Goal: Information Seeking & Learning: Learn about a topic

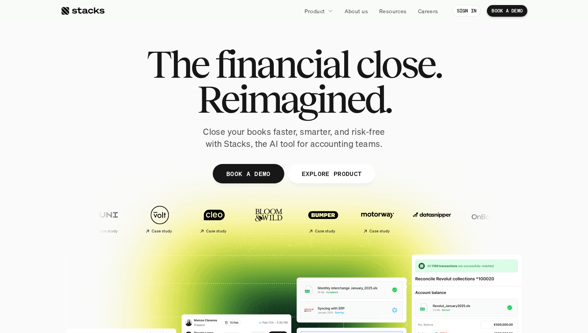
click at [265, 103] on span "Reimagined." at bounding box center [294, 99] width 194 height 35
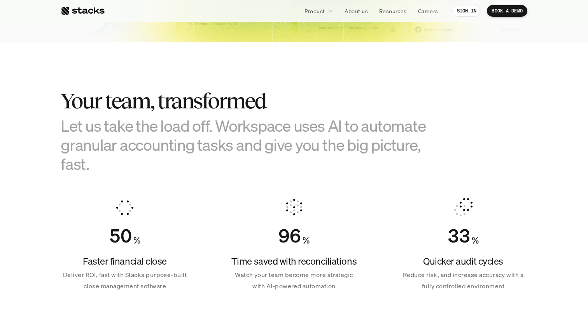
scroll to position [422, 0]
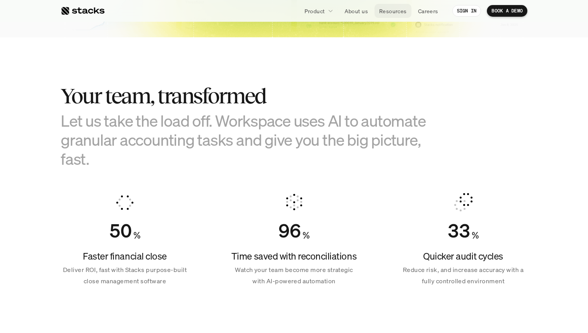
click at [398, 11] on p "Resources" at bounding box center [393, 11] width 28 height 8
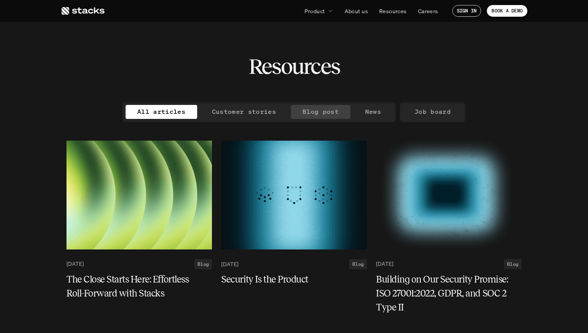
click at [324, 110] on p "Blog post" at bounding box center [321, 111] width 36 height 11
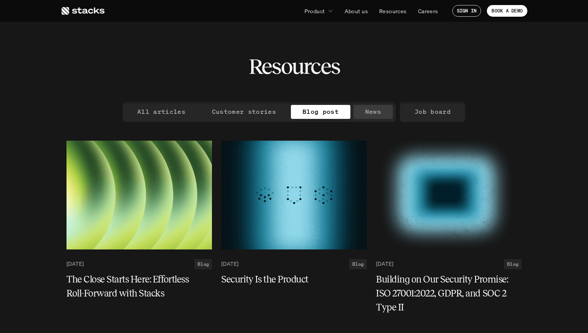
click at [361, 109] on link "News" at bounding box center [373, 112] width 39 height 14
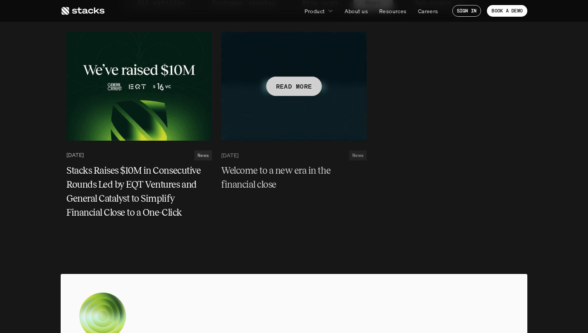
scroll to position [108, 0]
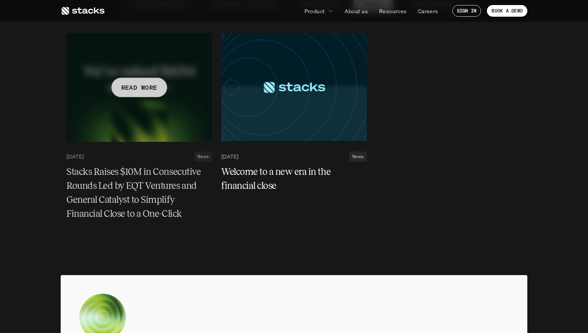
click at [146, 184] on h5 "Stacks Raises $10M in Consecutive Rounds Led by EQT Ventures and General Cataly…" at bounding box center [135, 193] width 136 height 56
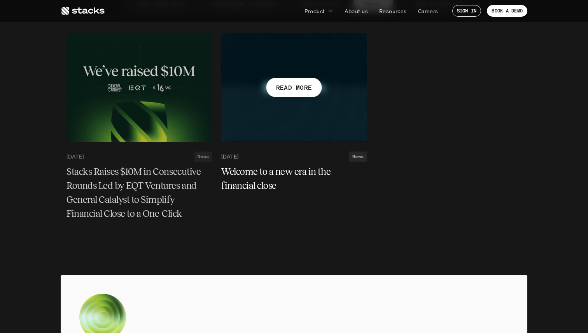
click at [266, 180] on h5 "Welcome to a new era in the financial close" at bounding box center [289, 179] width 136 height 28
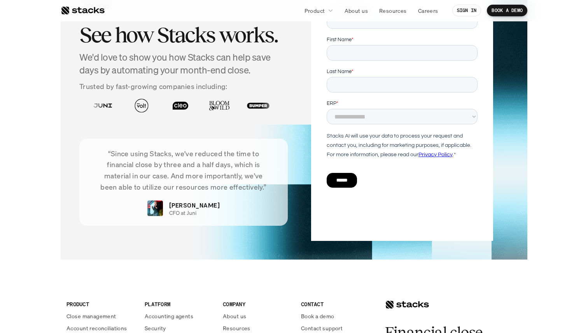
scroll to position [1752, 0]
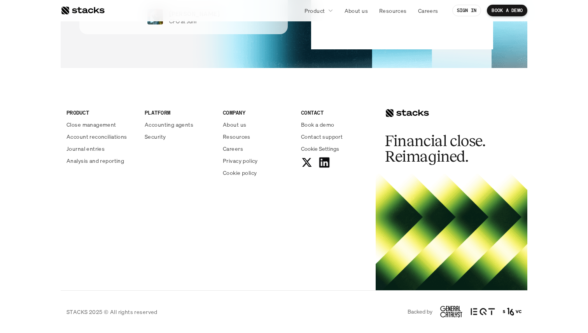
click at [324, 159] on use at bounding box center [324, 163] width 10 height 10
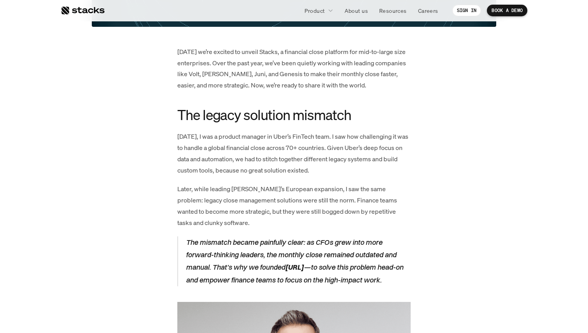
scroll to position [327, 0]
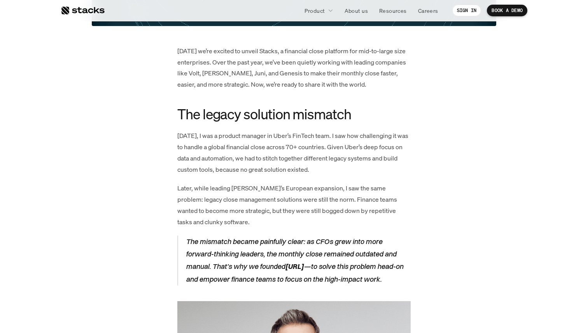
click at [315, 66] on p "Today we’re excited to unveil Stacks, a financial close platform for mid-to-lar…" at bounding box center [293, 68] width 233 height 45
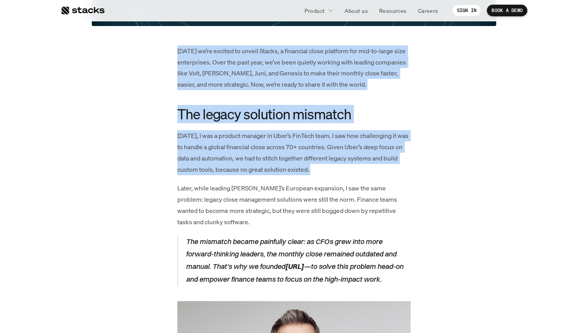
drag, startPoint x: 315, startPoint y: 66, endPoint x: 300, endPoint y: 161, distance: 96.7
click at [318, 145] on p "Ten years ago, I was a product manager in Uber’s FinTech team. I saw how challe…" at bounding box center [293, 152] width 233 height 45
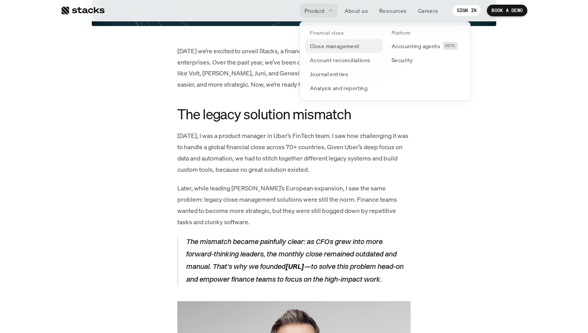
click at [323, 48] on p "Close management" at bounding box center [335, 46] width 50 height 8
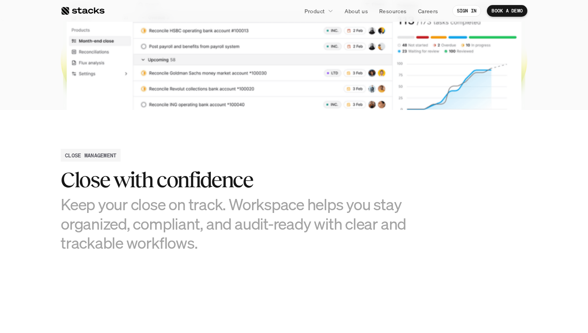
scroll to position [280, 0]
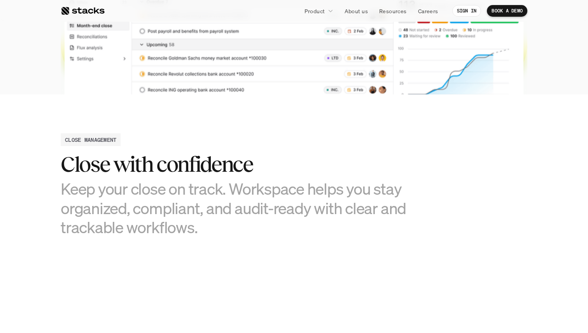
click at [153, 197] on h3 "Keep your close on track. Workspace helps you stay organized, compliant, and au…" at bounding box center [236, 208] width 350 height 58
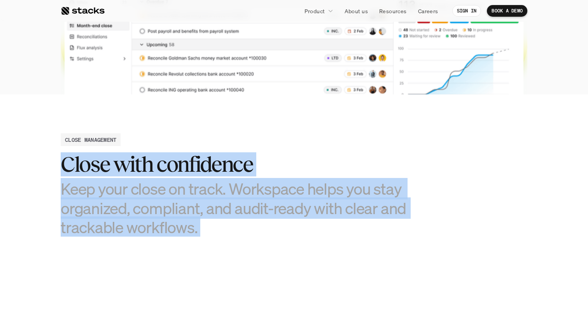
drag, startPoint x: 153, startPoint y: 197, endPoint x: 182, endPoint y: 105, distance: 96.4
click at [182, 105] on section "CLOSE MANAGEMENT Close with confidence Keep your close on track. Workspace help…" at bounding box center [294, 326] width 588 height 462
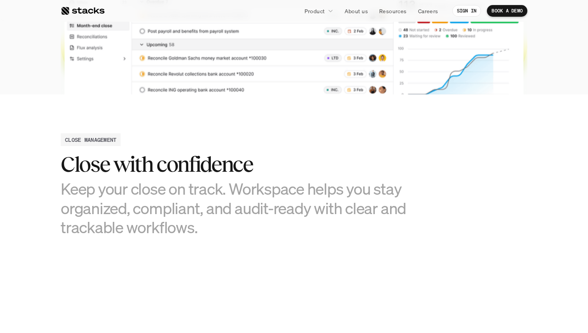
click at [82, 138] on h2 "CLOSE MANAGEMENT" at bounding box center [90, 140] width 51 height 8
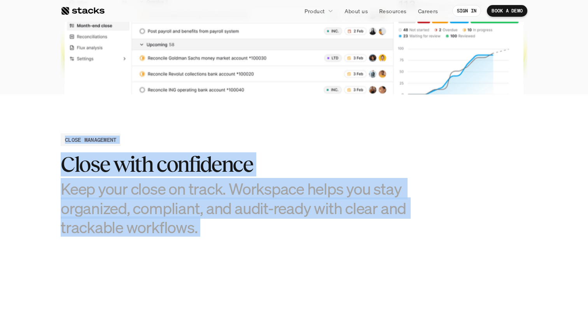
drag, startPoint x: 82, startPoint y: 138, endPoint x: 145, endPoint y: 238, distance: 117.3
click at [145, 238] on section "CLOSE MANAGEMENT Close with confidence Keep your close on track. Workspace help…" at bounding box center [294, 326] width 588 height 462
click at [169, 211] on h3 "Keep your close on track. Workspace helps you stay organized, compliant, and au…" at bounding box center [236, 208] width 350 height 58
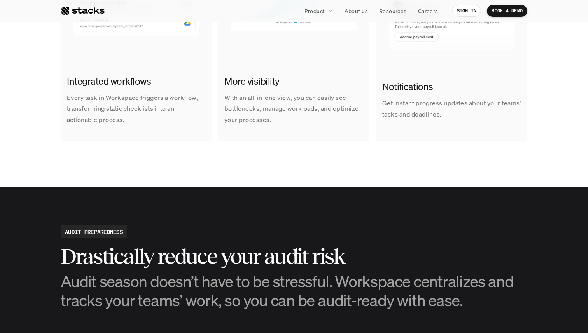
scroll to position [651, 0]
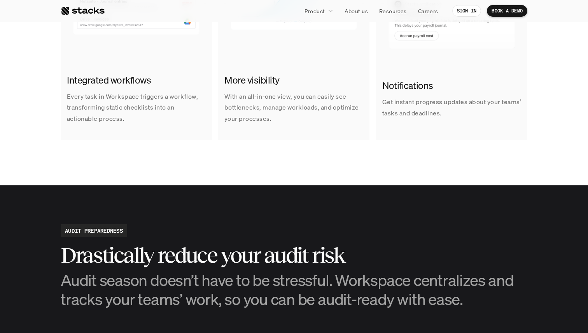
click at [132, 86] on h2 "Integrated workflows" at bounding box center [136, 80] width 139 height 13
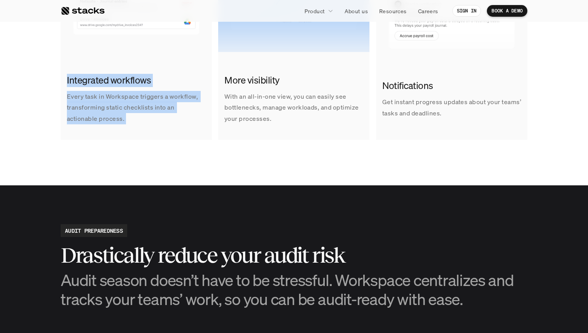
drag, startPoint x: 132, startPoint y: 86, endPoint x: 137, endPoint y: 121, distance: 35.3
click at [137, 121] on div "Integrated workflows Every task in Workspace triggers a workflow, transforming …" at bounding box center [136, 99] width 151 height 63
click at [137, 121] on p "Every task in Workspace triggers a workflow, transforming static checklists int…" at bounding box center [136, 107] width 139 height 33
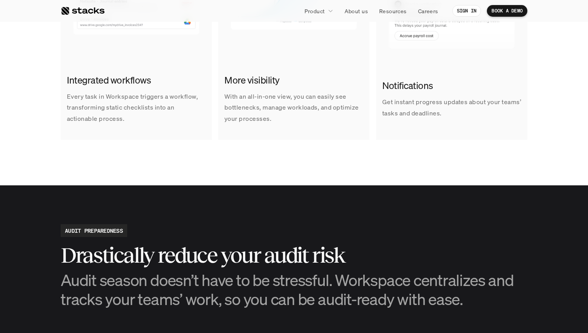
click at [119, 111] on p "Every task in Workspace triggers a workflow, transforming static checklists int…" at bounding box center [136, 107] width 139 height 33
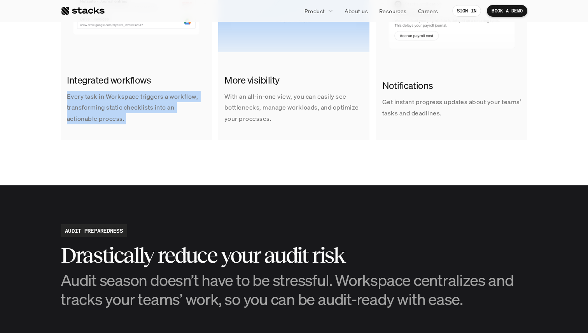
click at [119, 111] on p "Every task in Workspace triggers a workflow, transforming static checklists int…" at bounding box center [136, 107] width 139 height 33
click at [123, 118] on p "Every task in Workspace triggers a workflow, transforming static checklists int…" at bounding box center [136, 107] width 139 height 33
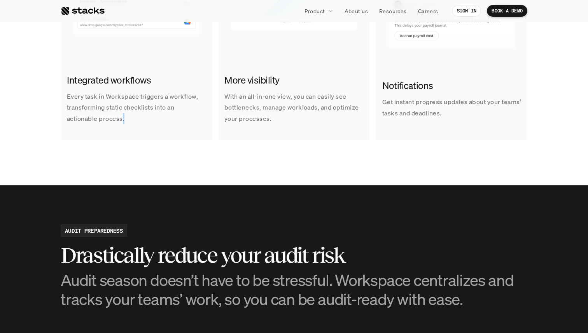
click at [123, 118] on p "Every task in Workspace triggers a workflow, transforming static checklists int…" at bounding box center [136, 107] width 139 height 33
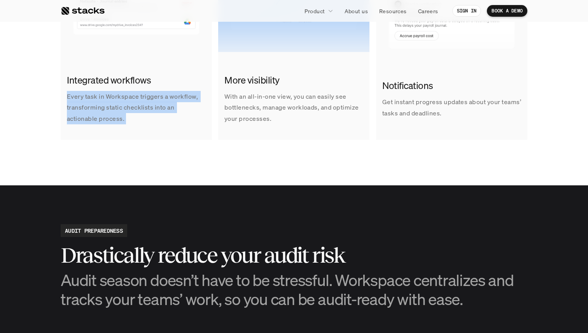
click at [123, 118] on p "Every task in Workspace triggers a workflow, transforming static checklists int…" at bounding box center [136, 107] width 139 height 33
click at [150, 119] on p "Every task in Workspace triggers a workflow, transforming static checklists int…" at bounding box center [136, 107] width 139 height 33
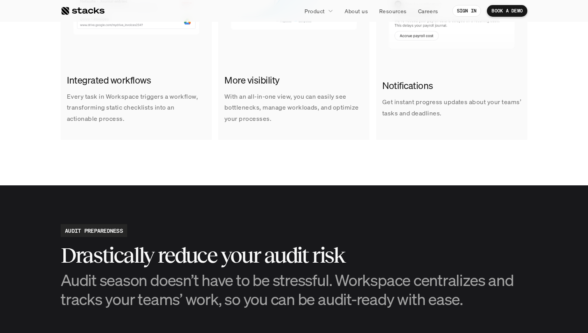
click at [242, 105] on p "With an all-in-one view, you can easily see bottlenecks, manage workloads, and …" at bounding box center [293, 107] width 139 height 33
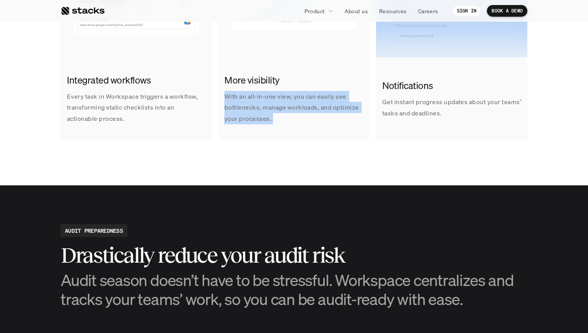
click at [242, 105] on p "With an all-in-one view, you can easily see bottlenecks, manage workloads, and …" at bounding box center [293, 107] width 139 height 33
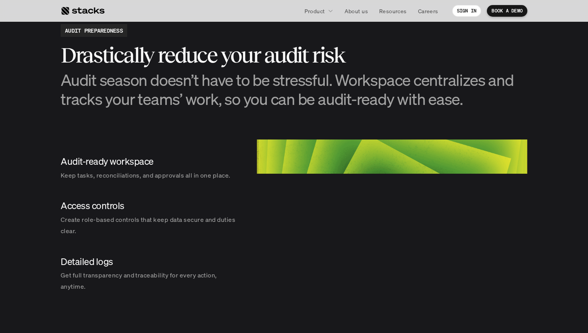
scroll to position [854, 0]
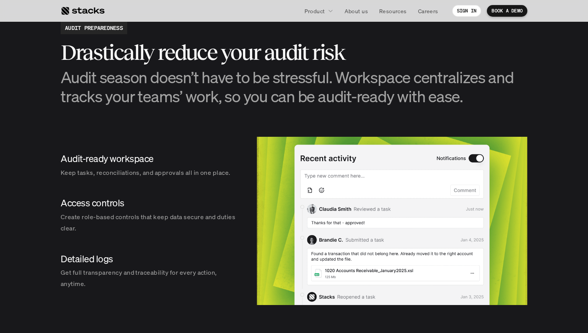
click at [194, 46] on h2 "Drastically reduce your audit risk" at bounding box center [294, 52] width 467 height 24
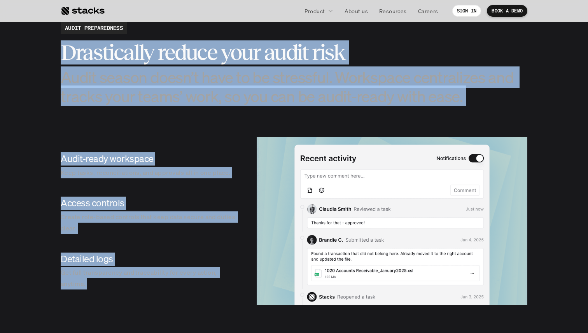
drag, startPoint x: 194, startPoint y: 46, endPoint x: 172, endPoint y: 270, distance: 224.7
click at [172, 270] on section "AUDIT PREPAREDNESS Drastically reduce your audit risk Audit season doesn’t have…" at bounding box center [294, 163] width 588 height 362
click at [172, 270] on p "Get full transparency and traceability for every action, anytime." at bounding box center [151, 278] width 180 height 23
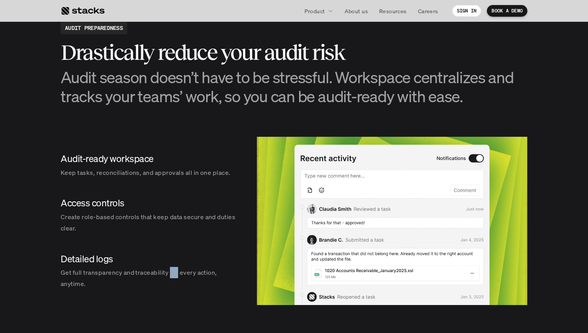
click at [172, 270] on p "Get full transparency and traceability for every action, anytime." at bounding box center [151, 278] width 180 height 23
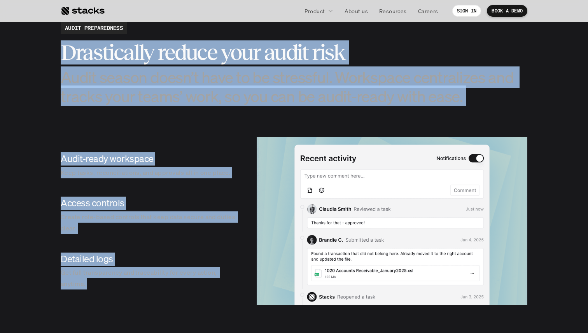
drag, startPoint x: 172, startPoint y: 270, endPoint x: 189, endPoint y: 56, distance: 214.6
click at [189, 56] on section "AUDIT PREPAREDNESS Drastically reduce your audit risk Audit season doesn’t have…" at bounding box center [294, 163] width 588 height 362
click at [189, 56] on h2 "Drastically reduce your audit risk" at bounding box center [294, 52] width 467 height 24
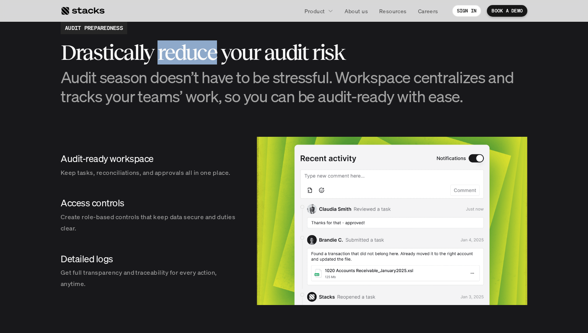
click at [189, 56] on h2 "Drastically reduce your audit risk" at bounding box center [294, 52] width 467 height 24
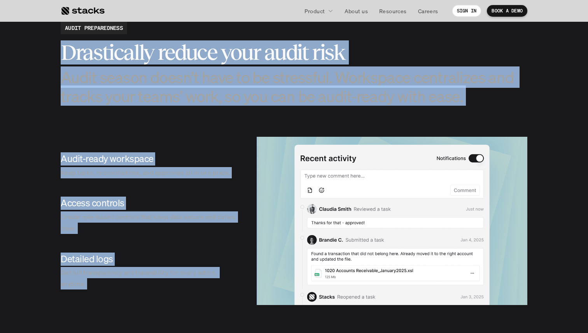
drag, startPoint x: 189, startPoint y: 56, endPoint x: 198, endPoint y: 285, distance: 228.5
click at [198, 285] on section "AUDIT PREPAREDNESS Drastically reduce your audit risk Audit season doesn’t have…" at bounding box center [294, 163] width 588 height 362
click at [198, 285] on p "Get full transparency and traceability for every action, anytime." at bounding box center [151, 278] width 180 height 23
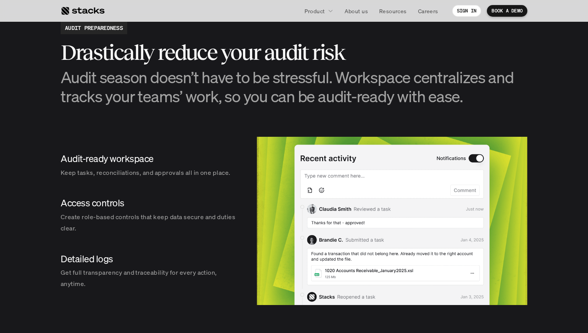
click at [253, 95] on h3 "Audit season doesn’t have to be stressful. Workspace centralizes and tracks you…" at bounding box center [294, 87] width 467 height 38
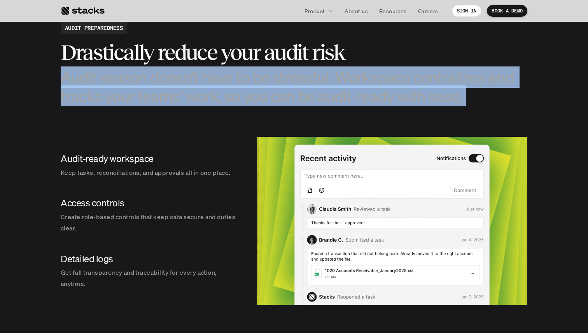
click at [253, 95] on h3 "Audit season doesn’t have to be stressful. Workspace centralizes and tracks you…" at bounding box center [294, 87] width 467 height 38
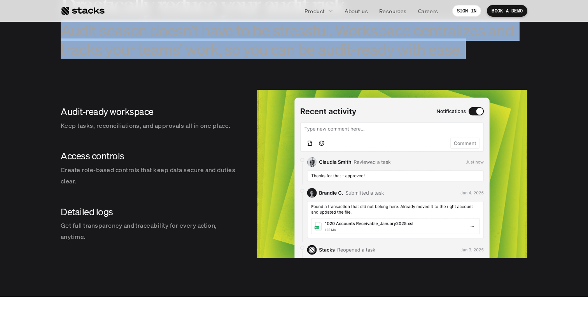
scroll to position [902, 0]
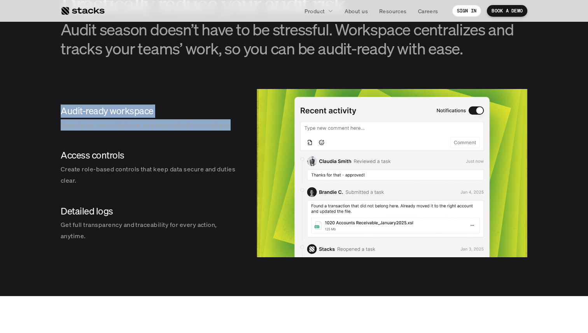
drag, startPoint x: 235, startPoint y: 127, endPoint x: 214, endPoint y: 89, distance: 43.2
click at [214, 89] on div "Audit-ready workspace Keep tasks, reconciliations, and approvals all in one pla…" at bounding box center [151, 173] width 180 height 168
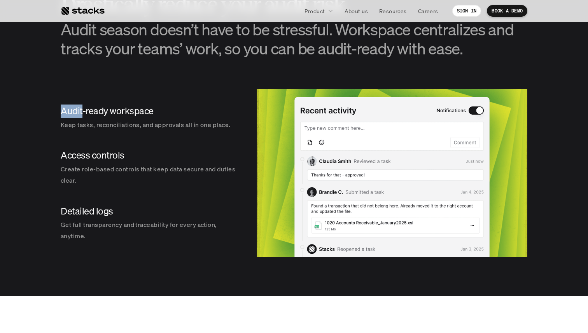
click at [214, 89] on div "Audit-ready workspace Keep tasks, reconciliations, and approvals all in one pla…" at bounding box center [151, 173] width 180 height 168
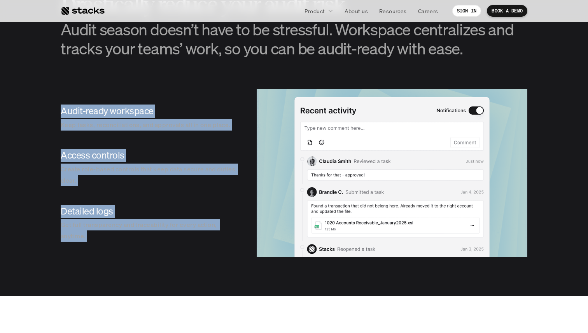
drag, startPoint x: 214, startPoint y: 89, endPoint x: 211, endPoint y: 232, distance: 142.8
click at [211, 232] on div "Audit-ready workspace Keep tasks, reconciliations, and approvals all in one pla…" at bounding box center [151, 173] width 180 height 168
click at [211, 232] on p "Get full transparency and traceability for every action, anytime." at bounding box center [151, 230] width 180 height 23
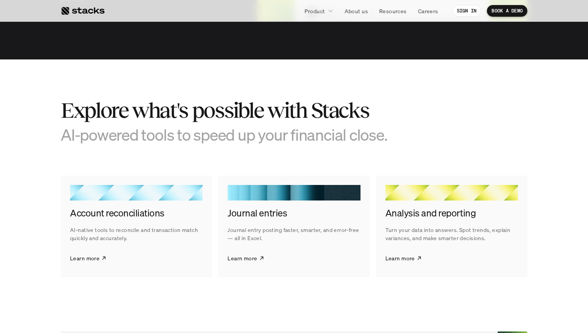
scroll to position [1152, 0]
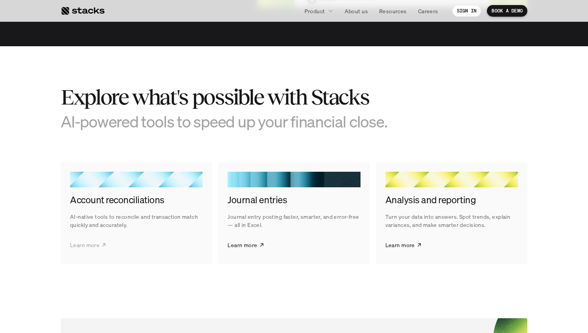
click at [95, 243] on p "Learn more" at bounding box center [85, 245] width 30 height 8
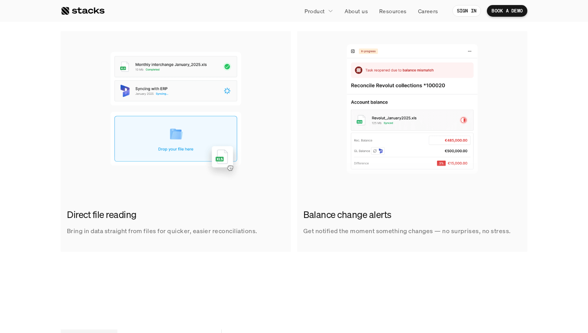
scroll to position [512, 0]
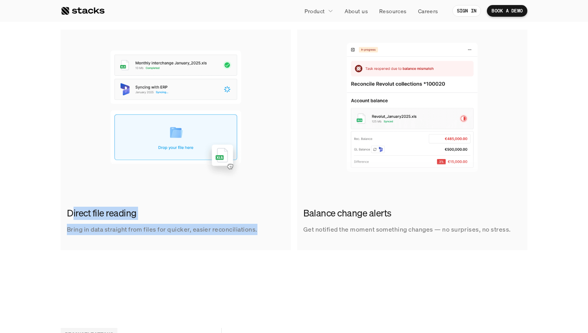
drag, startPoint x: 262, startPoint y: 232, endPoint x: 70, endPoint y: 220, distance: 192.5
click at [70, 220] on div "Direct file reading Bring in data straight from files for quicker, easier recon…" at bounding box center [176, 221] width 230 height 40
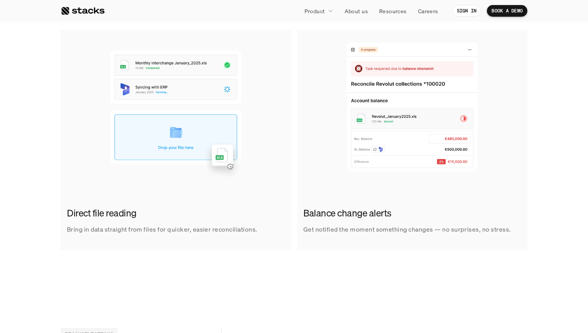
click at [332, 228] on p "Get notified the moment something changes — no surprises, no stress." at bounding box center [407, 229] width 208 height 11
drag, startPoint x: 332, startPoint y: 228, endPoint x: 330, endPoint y: 217, distance: 11.4
click at [330, 217] on div "Balance change alerts Get notified the moment something changes — no surprises,…" at bounding box center [412, 221] width 230 height 40
click at [330, 217] on h2 "Balance change alerts" at bounding box center [410, 213] width 214 height 13
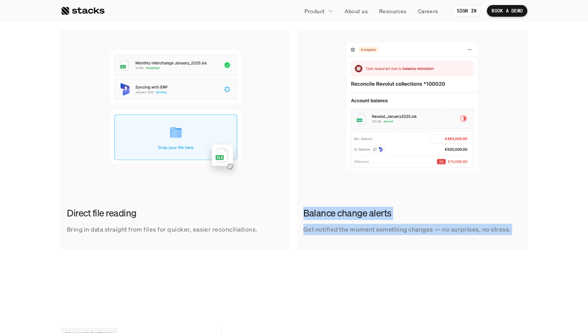
drag, startPoint x: 330, startPoint y: 217, endPoint x: 346, endPoint y: 247, distance: 34.1
click at [346, 247] on link "Balance change alerts Get notified the moment something changes — no surprises,…" at bounding box center [412, 140] width 230 height 221
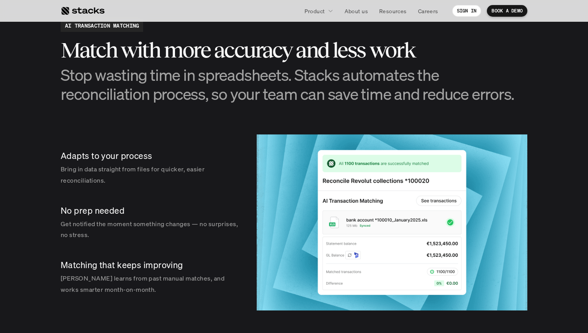
scroll to position [1074, 0]
click at [374, 98] on h3 "Stop wasting time in spreadsheets. Stacks automates the reconciliation process,…" at bounding box center [294, 85] width 467 height 38
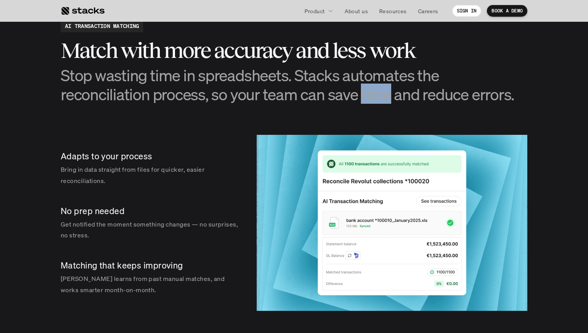
click at [374, 98] on h3 "Stop wasting time in spreadsheets. Stacks automates the reconciliation process,…" at bounding box center [294, 85] width 467 height 38
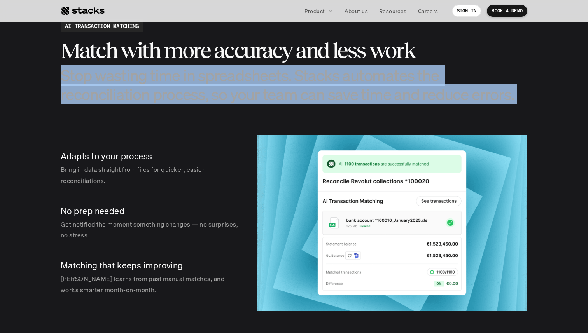
click at [374, 98] on h3 "Stop wasting time in spreadsheets. Stacks automates the reconciliation process,…" at bounding box center [294, 85] width 467 height 38
click at [375, 98] on h3 "Stop wasting time in spreadsheets. Stacks automates the reconciliation process,…" at bounding box center [294, 85] width 467 height 38
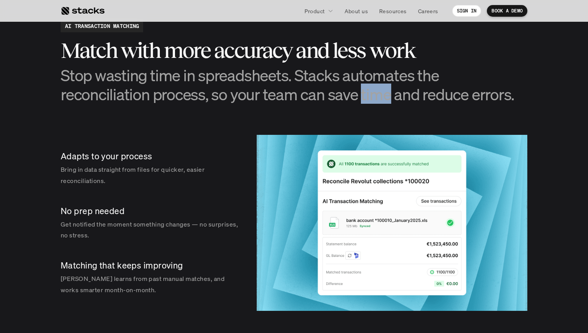
click at [375, 98] on h3 "Stop wasting time in spreadsheets. Stacks automates the reconciliation process,…" at bounding box center [294, 85] width 467 height 38
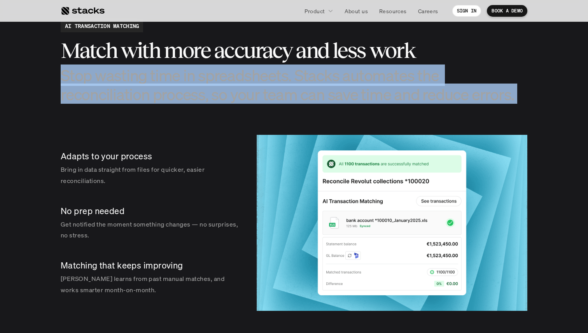
click at [375, 98] on h3 "Stop wasting time in spreadsheets. Stacks automates the reconciliation process,…" at bounding box center [294, 85] width 467 height 38
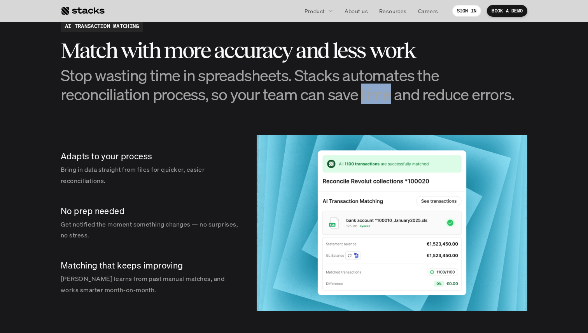
click at [375, 98] on h3 "Stop wasting time in spreadsheets. Stacks automates the reconciliation process,…" at bounding box center [294, 85] width 467 height 38
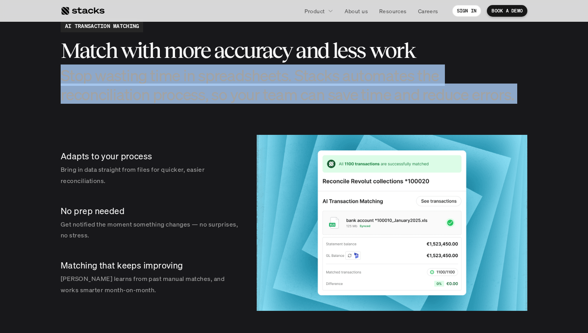
click at [375, 98] on h3 "Stop wasting time in spreadsheets. Stacks automates the reconciliation process,…" at bounding box center [294, 85] width 467 height 38
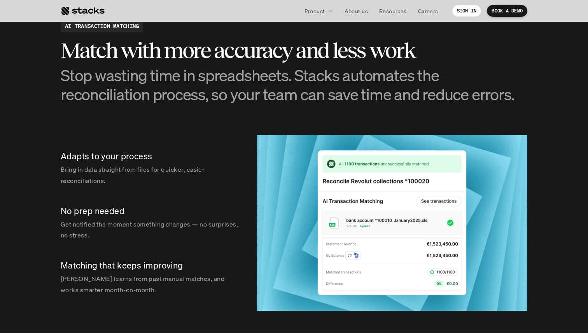
click at [152, 151] on p "Adapts to your process" at bounding box center [151, 157] width 180 height 12
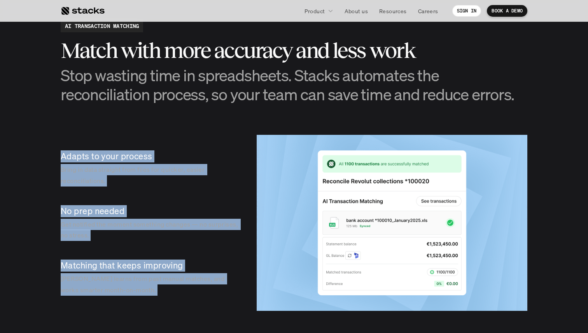
drag, startPoint x: 152, startPoint y: 151, endPoint x: 154, endPoint y: 274, distance: 122.5
click at [154, 274] on div "Adapts to your process Bring in data straight from files for quicker, easier re…" at bounding box center [151, 223] width 180 height 176
click at [154, 274] on p "[PERSON_NAME] learns from past manual matches, and works smarter month-on-month." at bounding box center [151, 284] width 180 height 23
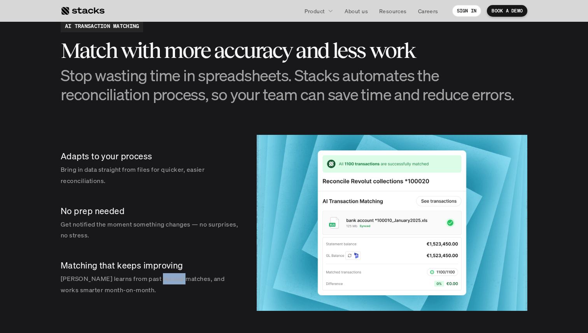
click at [154, 274] on p "[PERSON_NAME] learns from past manual matches, and works smarter month-on-month." at bounding box center [151, 284] width 180 height 23
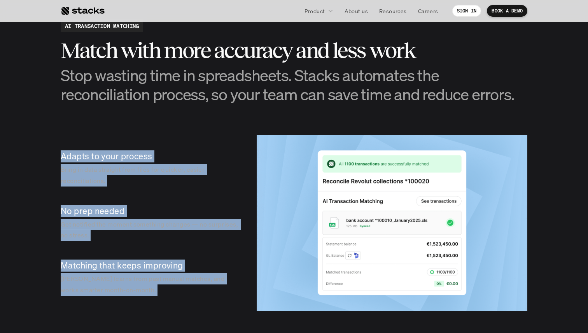
drag, startPoint x: 154, startPoint y: 274, endPoint x: 154, endPoint y: 139, distance: 134.9
click at [154, 139] on div "Adapts to your process Bring in data straight from files for quicker, easier re…" at bounding box center [151, 223] width 180 height 176
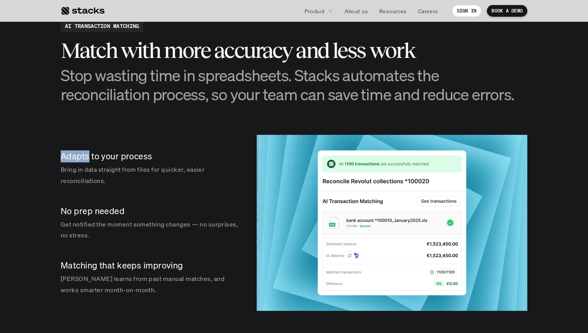
click at [154, 139] on div "Adapts to your process Bring in data straight from files for quicker, easier re…" at bounding box center [151, 223] width 180 height 176
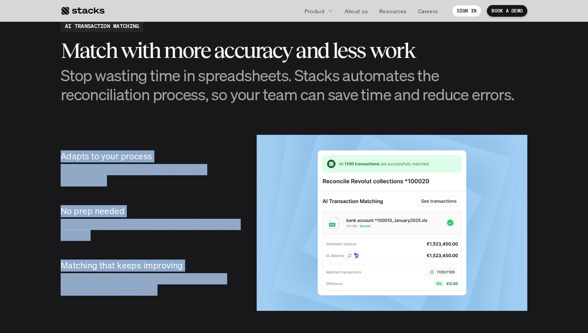
drag, startPoint x: 154, startPoint y: 139, endPoint x: 147, endPoint y: 289, distance: 150.3
click at [147, 289] on div "Adapts to your process Bring in data straight from files for quicker, easier re…" at bounding box center [151, 223] width 180 height 176
click at [147, 289] on p "[PERSON_NAME] learns from past manual matches, and works smarter month-on-month." at bounding box center [151, 284] width 180 height 23
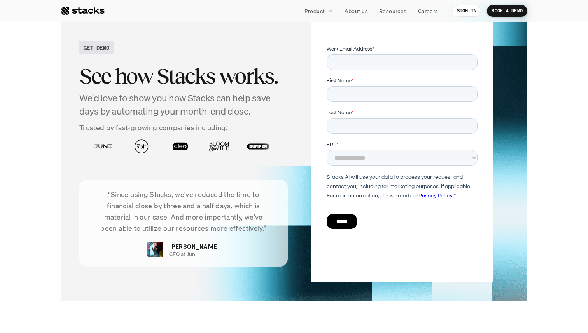
scroll to position [1692, 0]
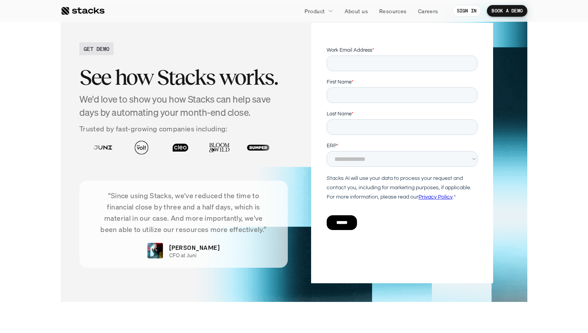
click at [175, 201] on p "“Since using Stacks, we've reduced the time to financial close by three and a h…" at bounding box center [183, 212] width 185 height 45
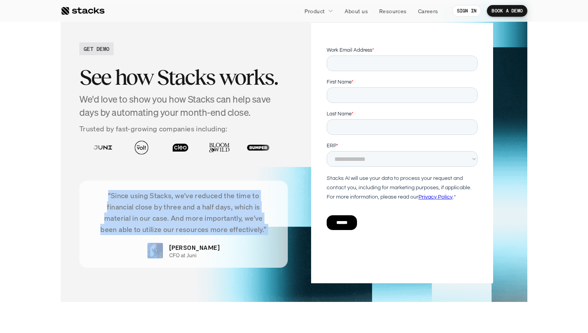
click at [175, 201] on p "“Since using Stacks, we've reduced the time to financial close by three and a h…" at bounding box center [183, 212] width 185 height 45
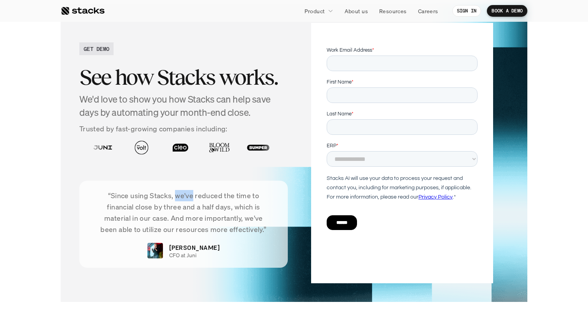
click at [175, 201] on p "“Since using Stacks, we've reduced the time to financial close by three and a h…" at bounding box center [183, 212] width 185 height 45
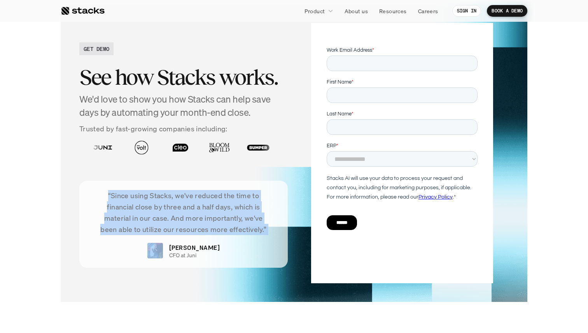
click at [175, 201] on p "“Since using Stacks, we've reduced the time to financial close by three and a h…" at bounding box center [183, 212] width 185 height 45
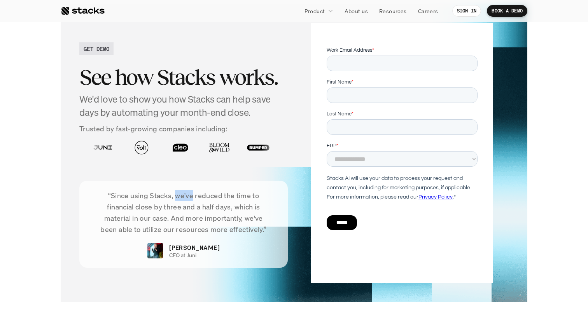
click at [175, 201] on p "“Since using Stacks, we've reduced the time to financial close by three and a h…" at bounding box center [183, 212] width 185 height 45
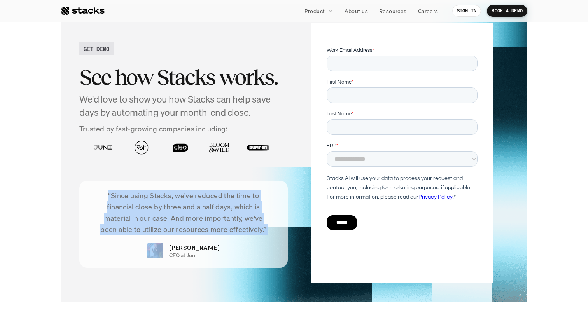
click at [175, 201] on p "“Since using Stacks, we've reduced the time to financial close by three and a h…" at bounding box center [183, 212] width 185 height 45
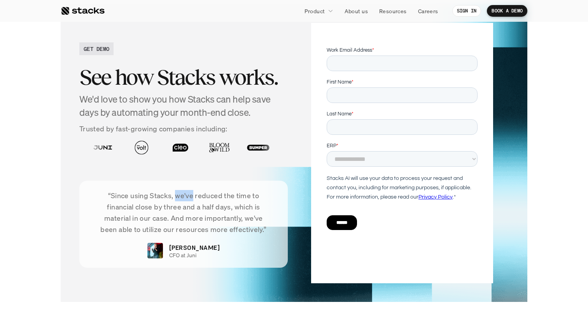
click at [175, 201] on p "“Since using Stacks, we've reduced the time to financial close by three and a h…" at bounding box center [183, 212] width 185 height 45
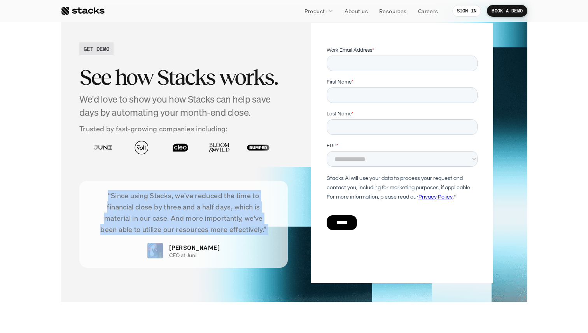
click at [175, 201] on p "“Since using Stacks, we've reduced the time to financial close by three and a h…" at bounding box center [183, 212] width 185 height 45
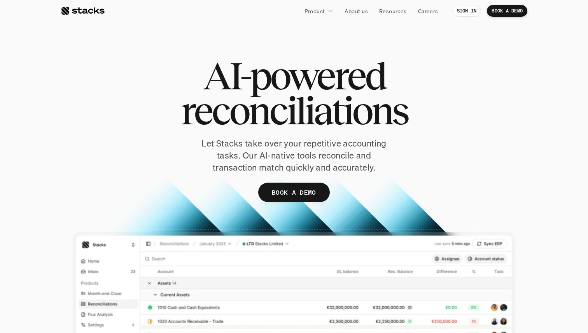
scroll to position [0, 0]
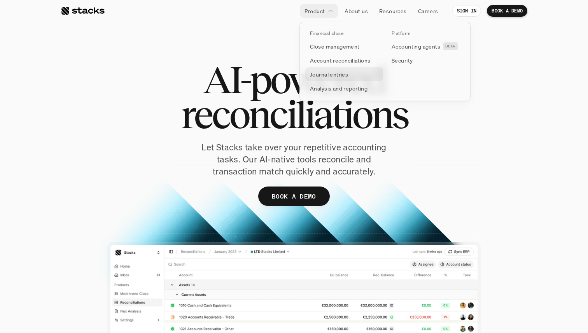
click at [332, 74] on p "Journal entries" at bounding box center [329, 74] width 38 height 8
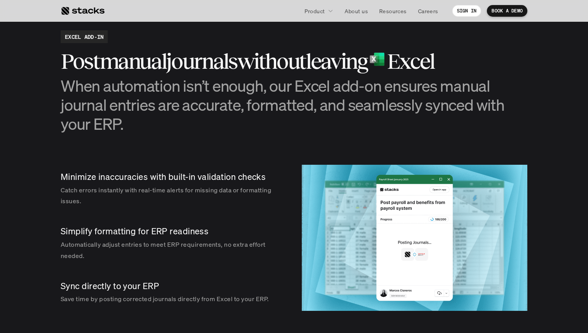
scroll to position [776, 0]
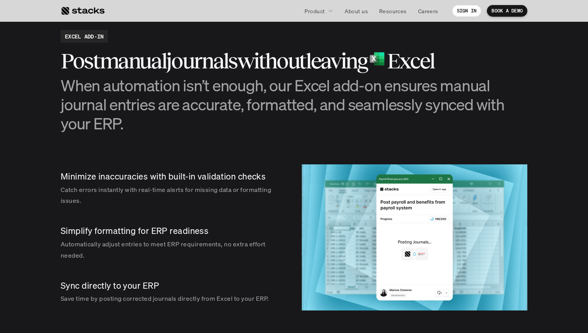
click at [260, 182] on p "Minimize inaccuracies with built-in validation checks" at bounding box center [172, 177] width 222 height 12
drag, startPoint x: 260, startPoint y: 182, endPoint x: 225, endPoint y: 319, distance: 140.9
click at [225, 319] on section "EXCEL ADD-IN Post manual journals without leaving Excel When automation isn’t e…" at bounding box center [294, 170] width 588 height 359
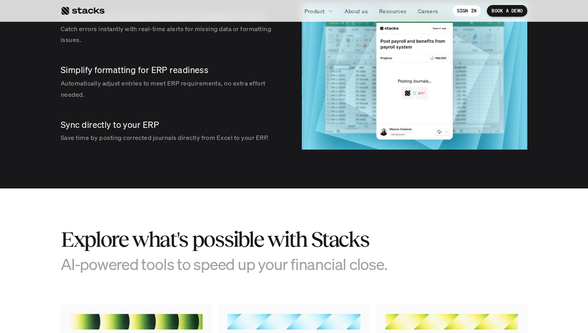
scroll to position [936, 0]
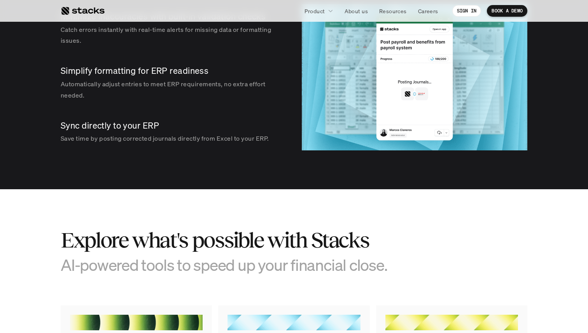
click at [240, 238] on h2 "Explore what's possible with Stacks" at bounding box center [236, 240] width 350 height 24
drag, startPoint x: 240, startPoint y: 238, endPoint x: 235, endPoint y: 268, distance: 29.6
click at [235, 268] on div "Explore what's possible with Stacks AI-powered tools to speed up your financial…" at bounding box center [236, 251] width 350 height 46
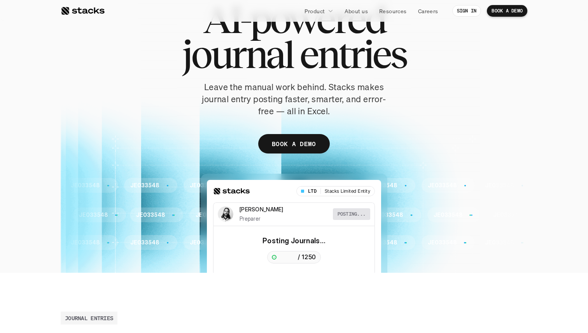
scroll to position [0, 0]
